Goal: Task Accomplishment & Management: Manage account settings

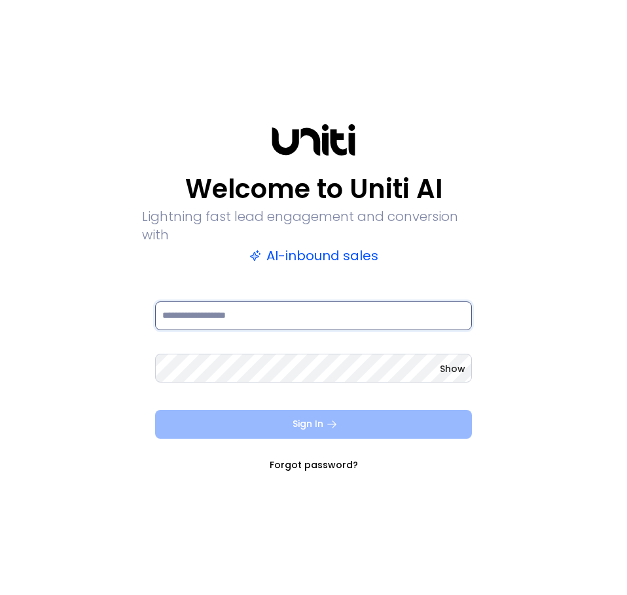
type input "**********"
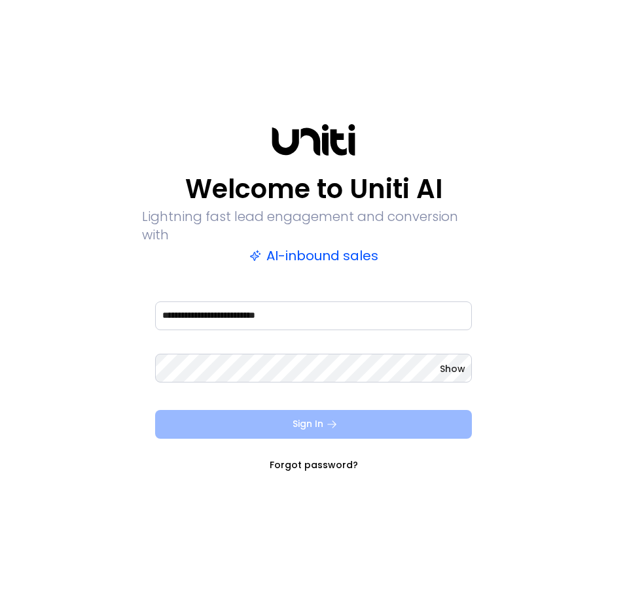
click at [291, 416] on button "Sign In" at bounding box center [313, 424] width 317 height 29
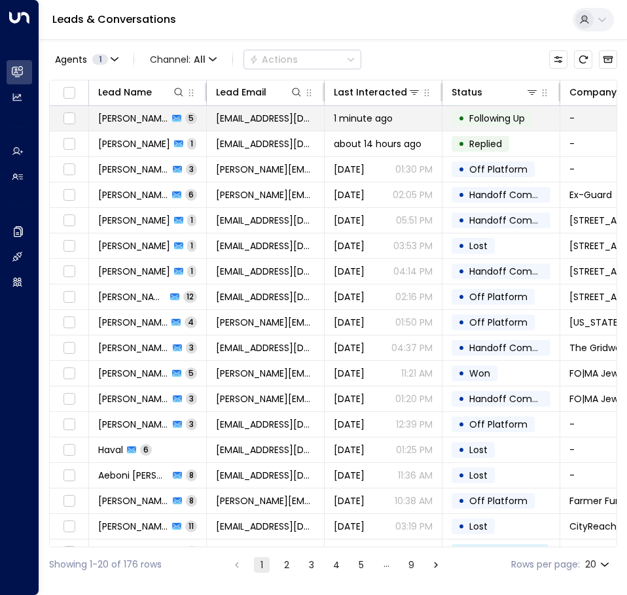
click at [172, 117] on icon at bounding box center [176, 118] width 9 height 7
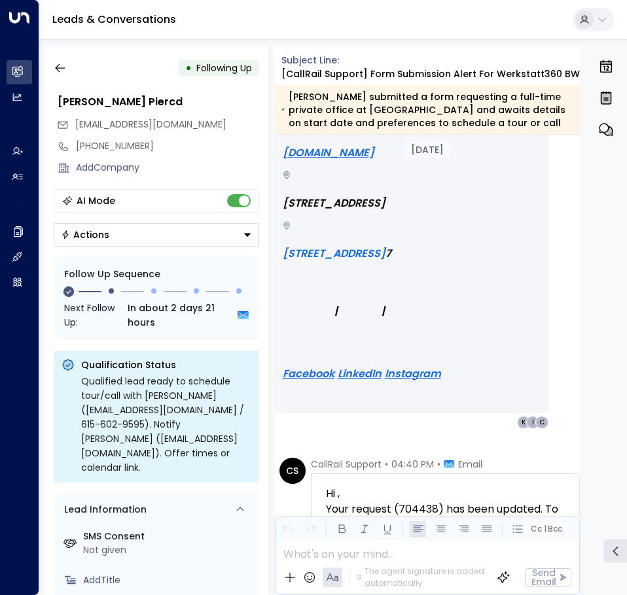
scroll to position [3793, 0]
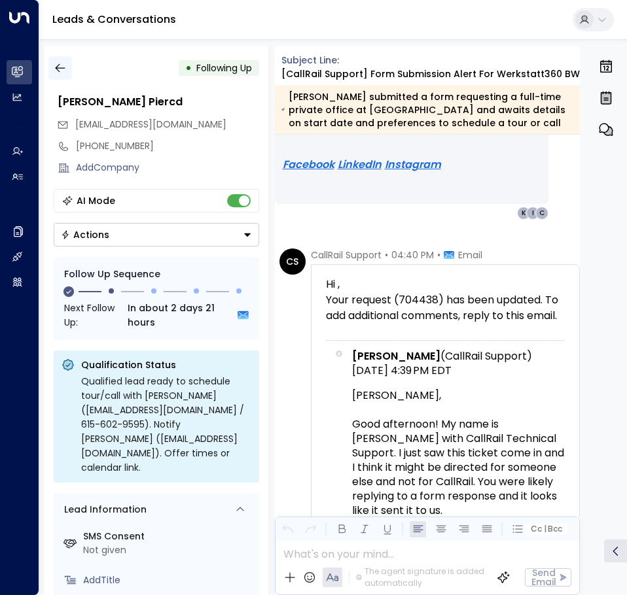
click at [56, 67] on icon "button" at bounding box center [60, 68] width 10 height 9
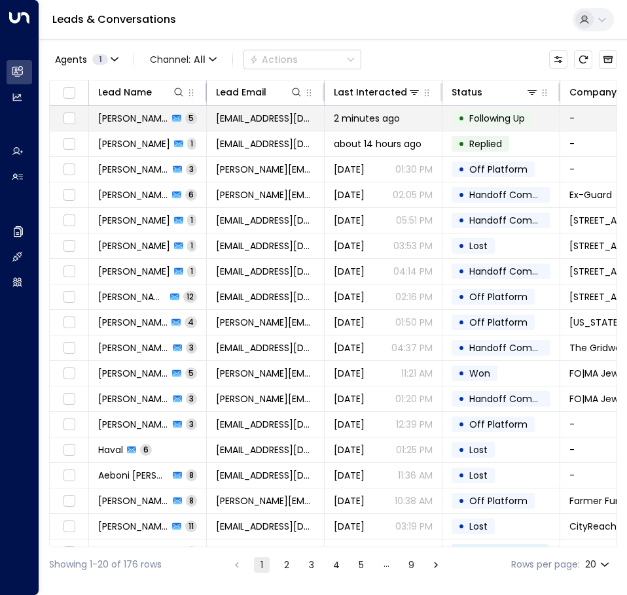
click at [542, 114] on td "• Following Up" at bounding box center [501, 118] width 118 height 25
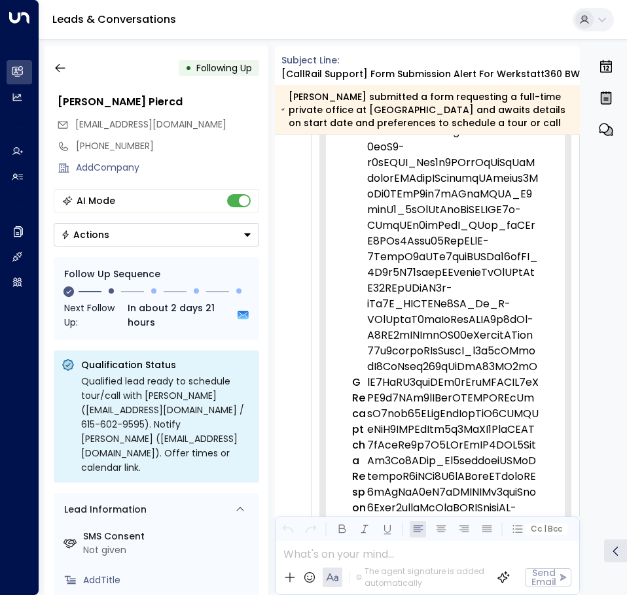
click at [187, 68] on div "•" at bounding box center [188, 68] width 7 height 24
click at [170, 237] on button "Actions" at bounding box center [156, 235] width 205 height 24
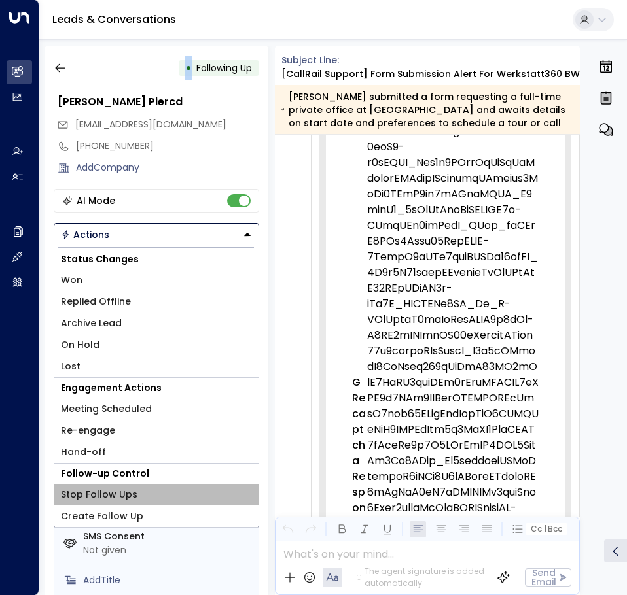
click at [135, 496] on li "Stop Follow Ups" at bounding box center [156, 495] width 204 height 22
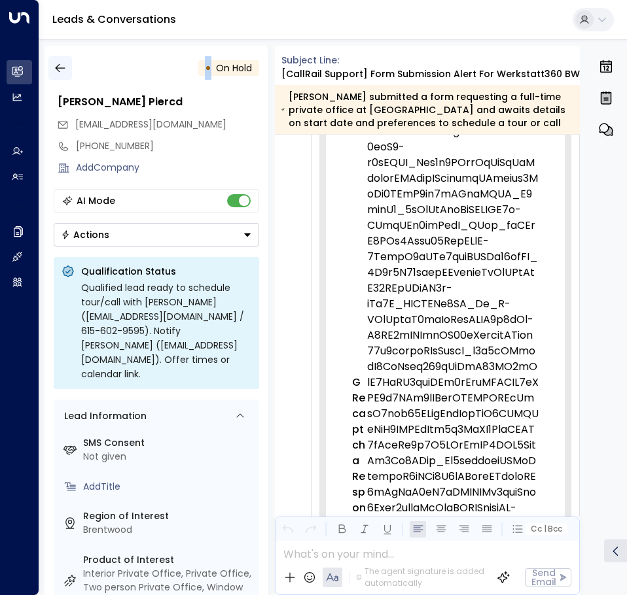
click at [64, 71] on icon "button" at bounding box center [60, 67] width 13 height 13
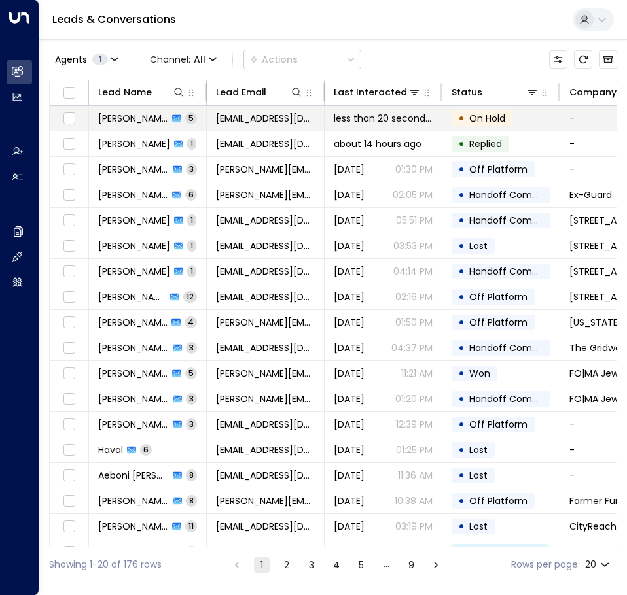
drag, startPoint x: 492, startPoint y: 121, endPoint x: 480, endPoint y: 118, distance: 12.7
click at [480, 118] on span "On Hold" at bounding box center [487, 118] width 36 height 13
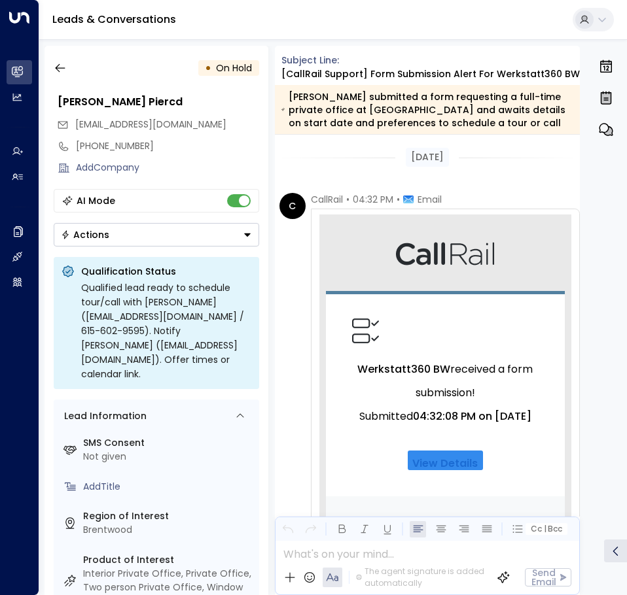
scroll to position [1922, 0]
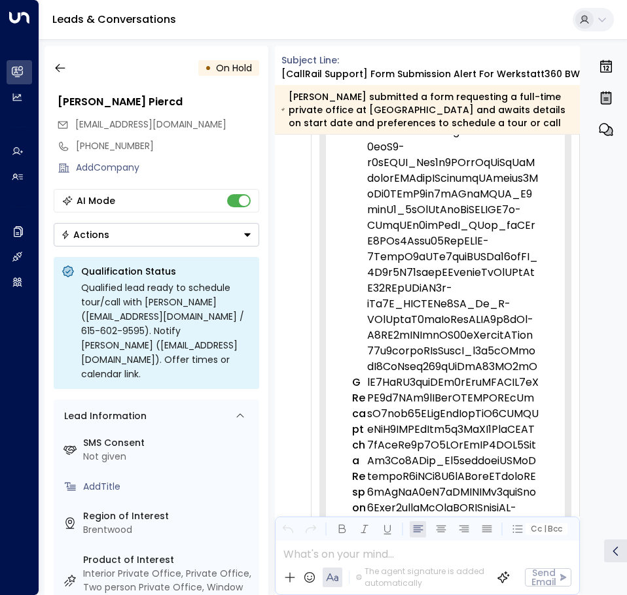
click at [233, 71] on span "On Hold" at bounding box center [234, 67] width 36 height 13
click at [203, 237] on button "Actions" at bounding box center [156, 235] width 205 height 24
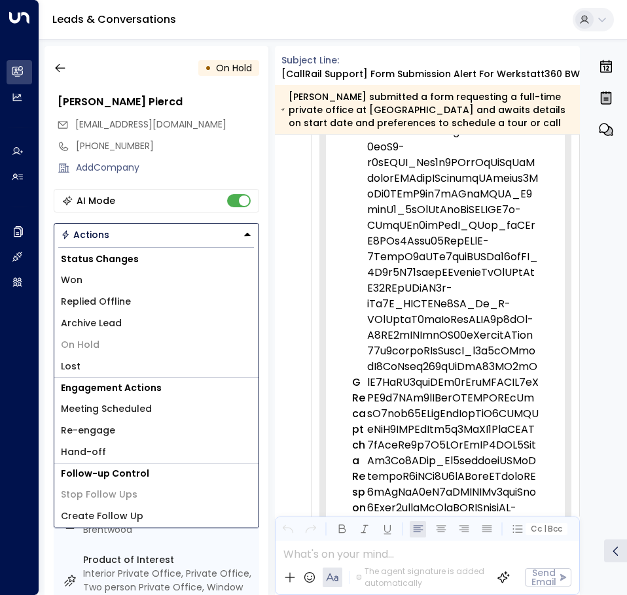
scroll to position [65, 0]
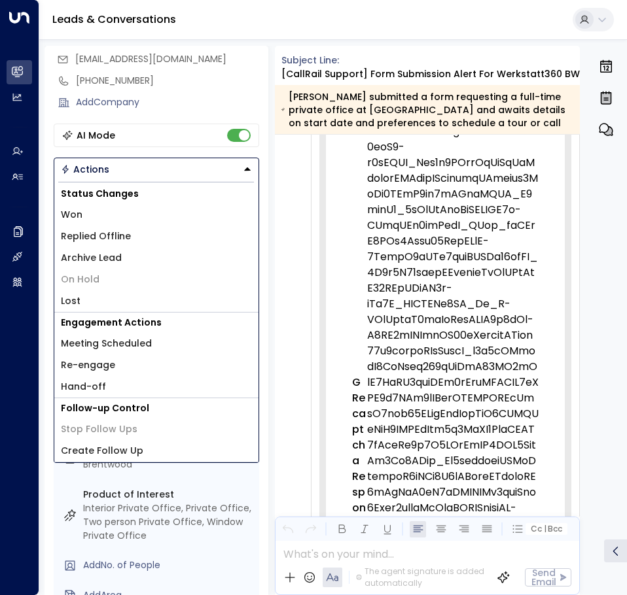
click at [134, 303] on li "Lost" at bounding box center [156, 301] width 204 height 22
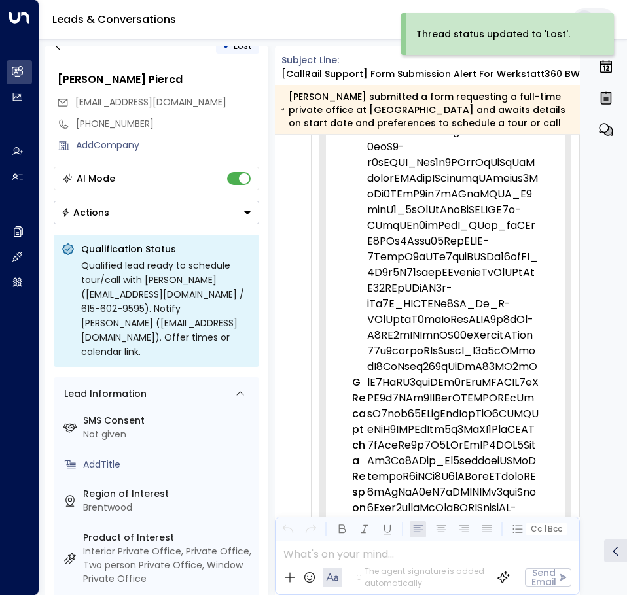
scroll to position [0, 0]
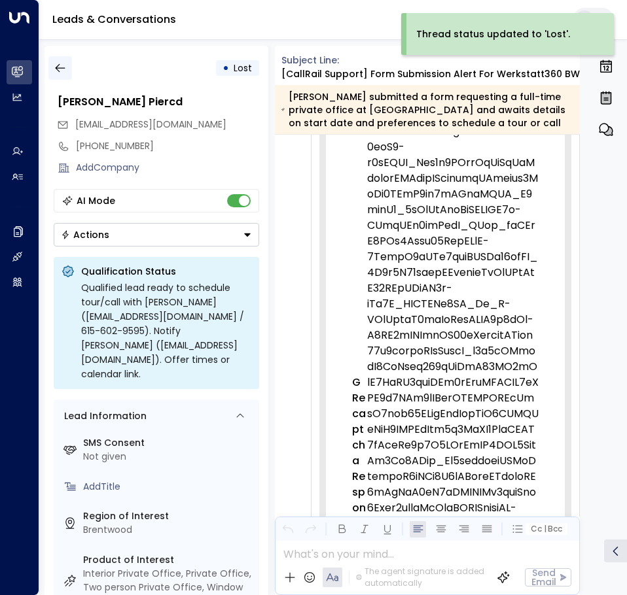
click at [60, 66] on icon "button" at bounding box center [60, 67] width 13 height 13
